Goal: Information Seeking & Learning: Learn about a topic

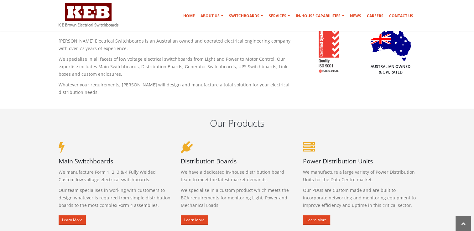
scroll to position [251, 0]
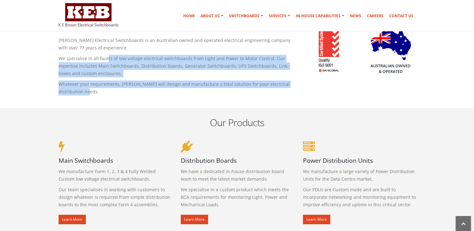
drag, startPoint x: 105, startPoint y: 61, endPoint x: 113, endPoint y: 89, distance: 29.0
click at [113, 89] on div "[PERSON_NAME] Electrical Switchboards [PERSON_NAME] Electrical Switchboards is …" at bounding box center [176, 57] width 244 height 83
drag, startPoint x: 113, startPoint y: 89, endPoint x: 62, endPoint y: 83, distance: 51.1
click at [62, 83] on p "Whatever your requirements, [PERSON_NAME] will design and manufacture a total s…" at bounding box center [176, 88] width 235 height 15
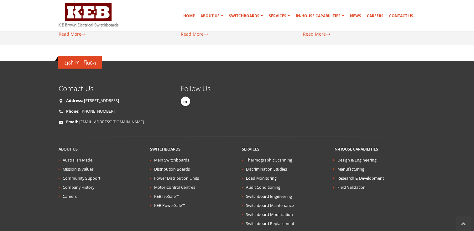
scroll to position [1152, 0]
click at [70, 157] on link "Australian Made" at bounding box center [78, 159] width 30 height 5
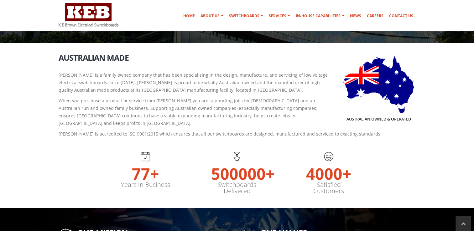
scroll to position [92, 0]
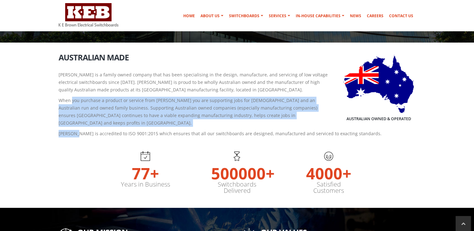
drag, startPoint x: 71, startPoint y: 100, endPoint x: 76, endPoint y: 129, distance: 30.2
click at [76, 129] on div "Australian Owned & Operated Australian Made [PERSON_NAME] is a family owned com…" at bounding box center [237, 96] width 367 height 87
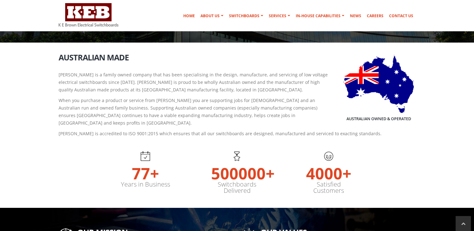
drag, startPoint x: 76, startPoint y: 129, endPoint x: 65, endPoint y: 83, distance: 47.5
click at [65, 83] on p "[PERSON_NAME] is a family owned company that has been specialising in the desig…" at bounding box center [237, 82] width 357 height 23
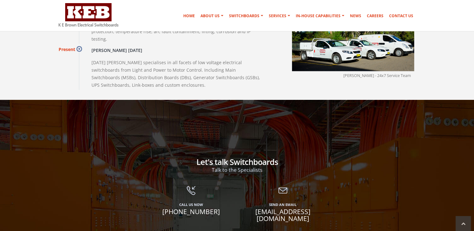
scroll to position [823, 0]
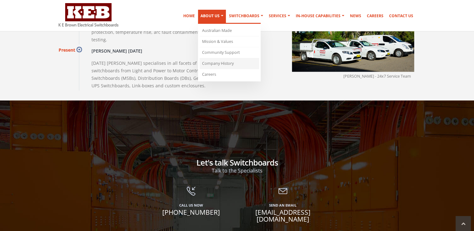
click at [210, 62] on link "Company History" at bounding box center [230, 63] width 60 height 11
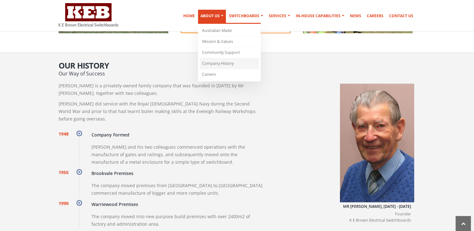
scroll to position [495, 0]
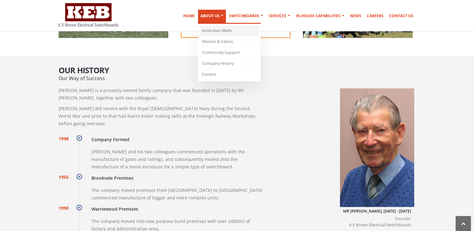
click at [210, 32] on link "Australian Made" at bounding box center [230, 30] width 60 height 11
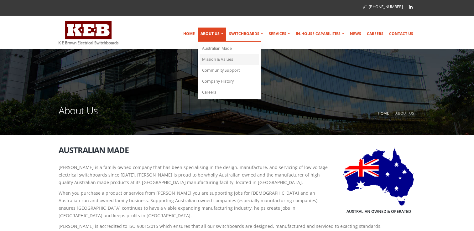
click at [211, 60] on link "Mission & Values" at bounding box center [230, 59] width 60 height 11
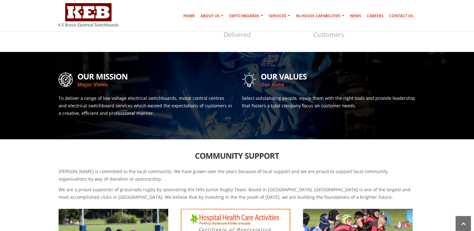
scroll to position [244, 0]
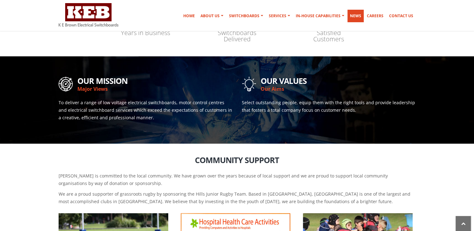
click at [355, 13] on link "News" at bounding box center [355, 16] width 16 height 13
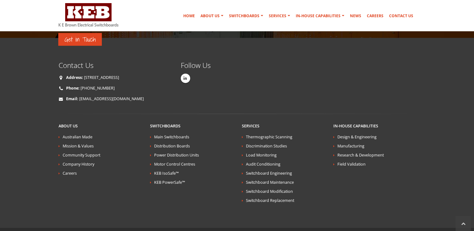
scroll to position [453, 0]
click at [402, 14] on link "Contact Us" at bounding box center [401, 16] width 29 height 13
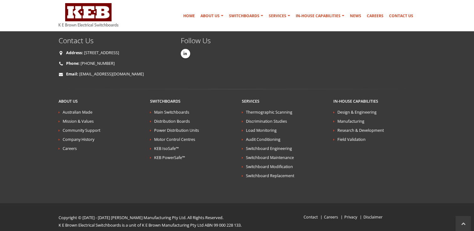
scroll to position [621, 0]
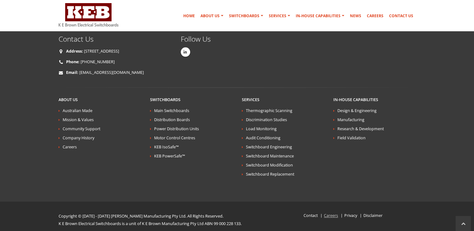
click at [325, 213] on link "Careers" at bounding box center [331, 215] width 14 height 5
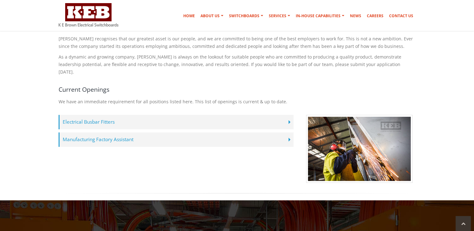
scroll to position [124, 0]
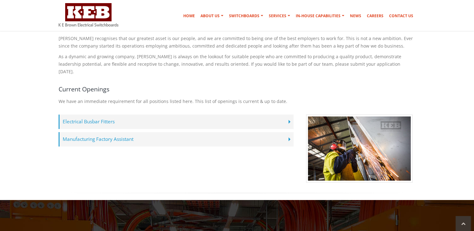
click at [246, 132] on label "Manufacturing Factory Assistant" at bounding box center [176, 139] width 235 height 14
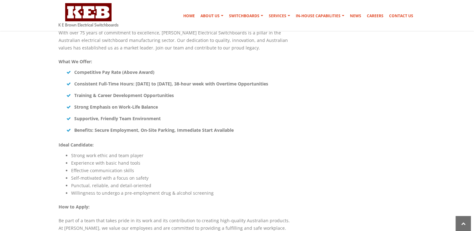
scroll to position [355, 0]
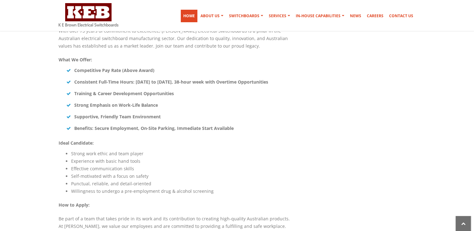
click at [190, 12] on link "Home" at bounding box center [189, 16] width 17 height 13
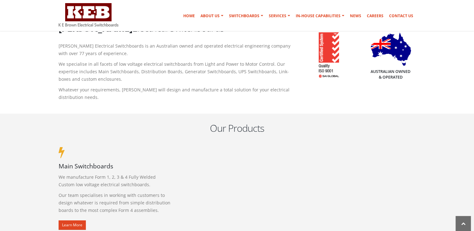
scroll to position [244, 0]
